Goal: Obtain resource: Obtain resource

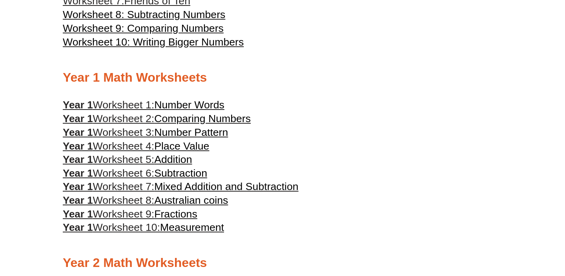
scroll to position [421, 0]
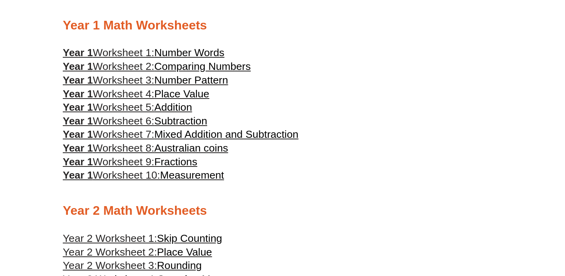
click at [200, 97] on span "Place Value" at bounding box center [181, 94] width 55 height 12
click at [187, 166] on span "Fractions" at bounding box center [175, 162] width 43 height 12
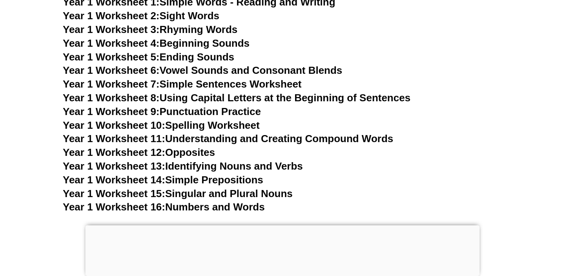
scroll to position [1539, 0]
click at [223, 206] on link "Year 1 Worksheet 16: Numbers and Words" at bounding box center [164, 206] width 202 height 12
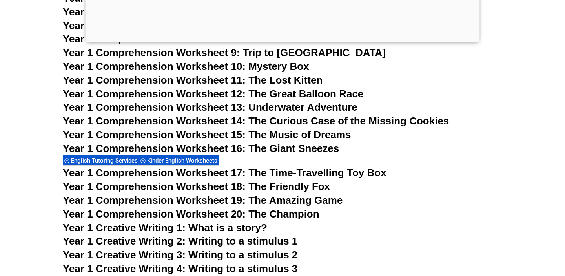
scroll to position [1094, 0]
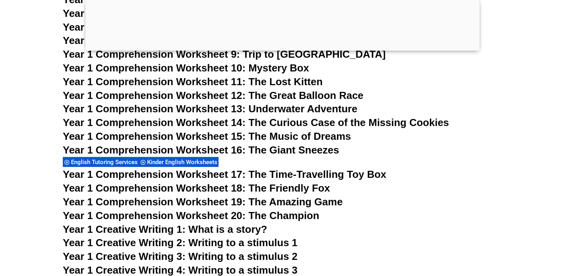
click at [279, 49] on div at bounding box center [283, 49] width 394 height 0
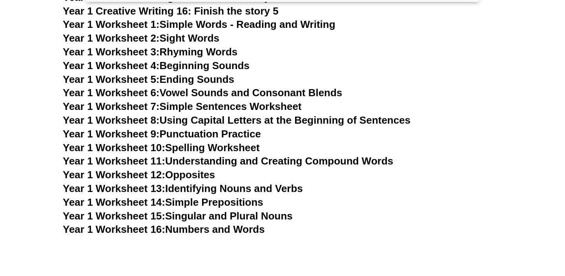
scroll to position [1532, 0]
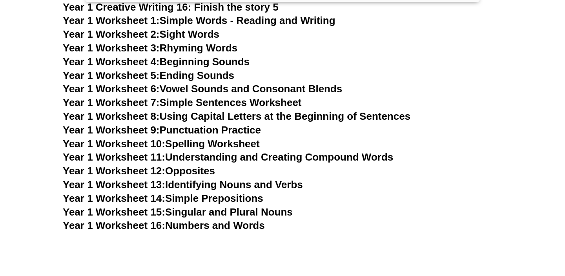
click at [270, 158] on link "Year 1 Worksheet 11: Understanding and Creating Compound Words" at bounding box center [228, 157] width 330 height 12
